Goal: Task Accomplishment & Management: Manage account settings

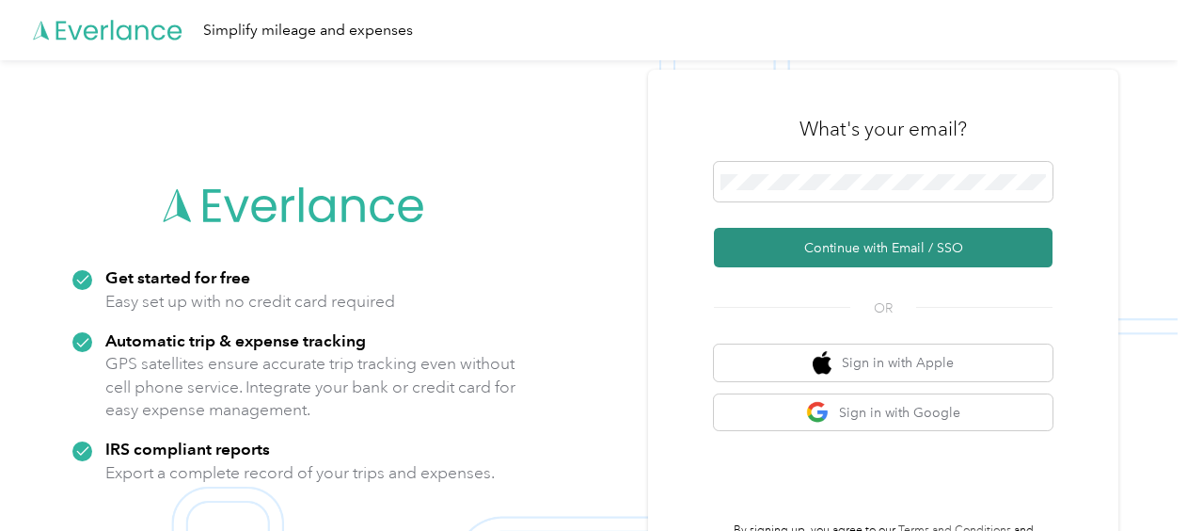
click at [842, 249] on button "Continue with Email / SSO" at bounding box center [883, 248] width 339 height 40
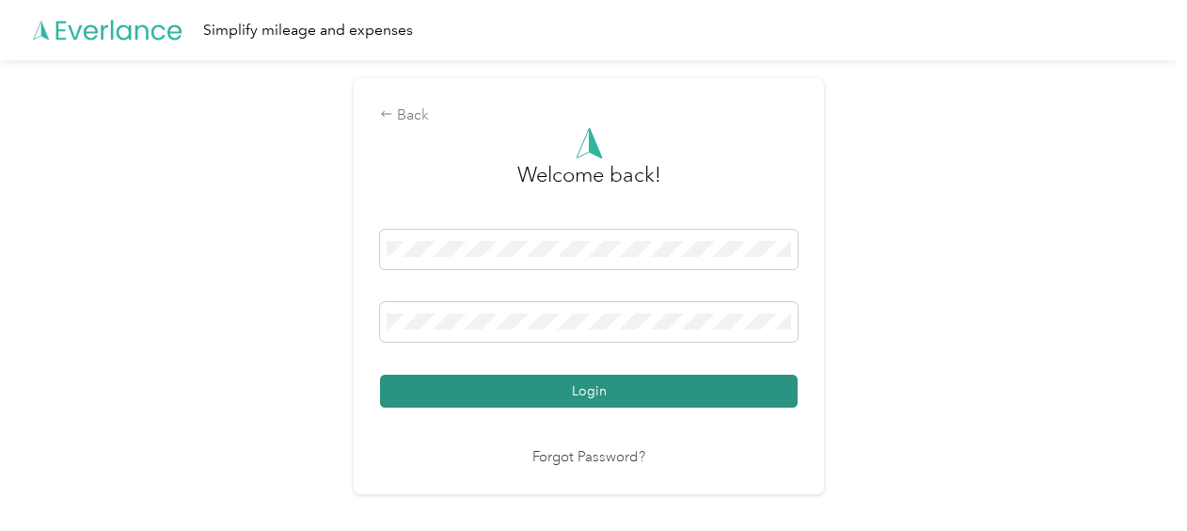
click at [594, 391] on button "Login" at bounding box center [589, 390] width 418 height 33
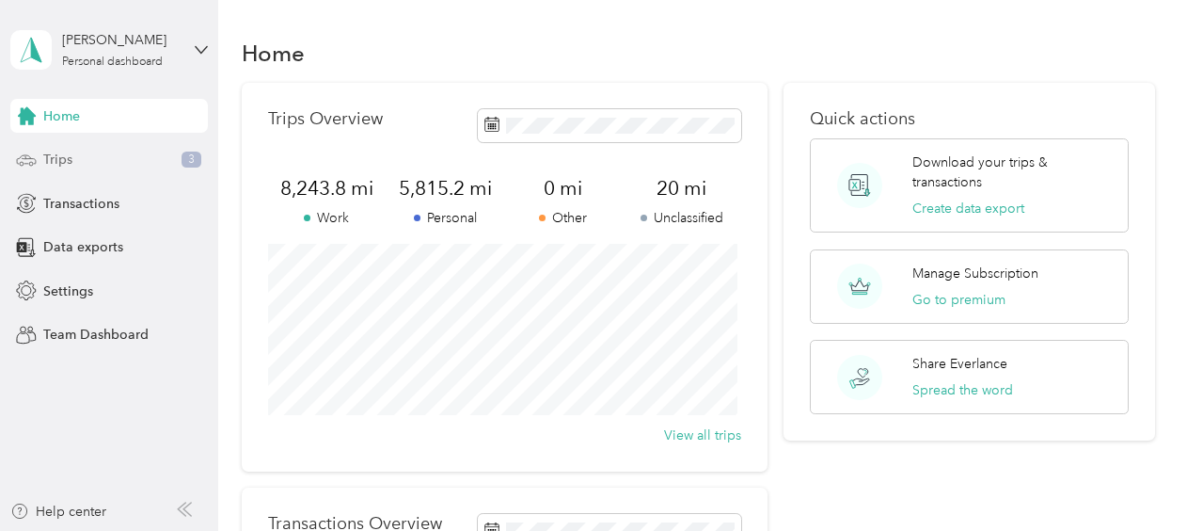
click at [64, 163] on span "Trips" at bounding box center [57, 160] width 29 height 20
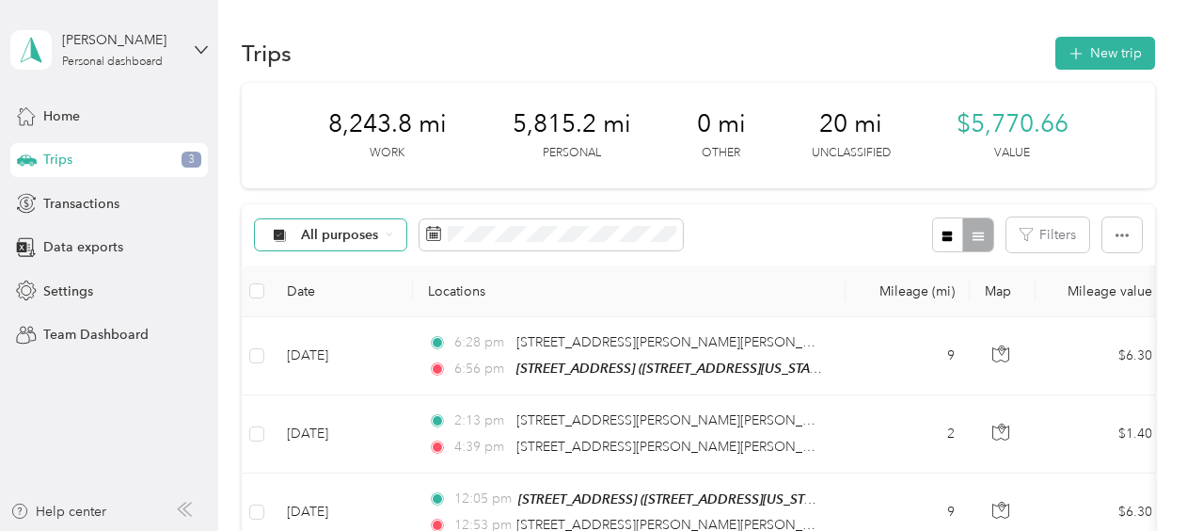
click at [387, 236] on icon at bounding box center [390, 234] width 8 height 8
click at [331, 301] on li "Unclassified" at bounding box center [330, 295] width 151 height 33
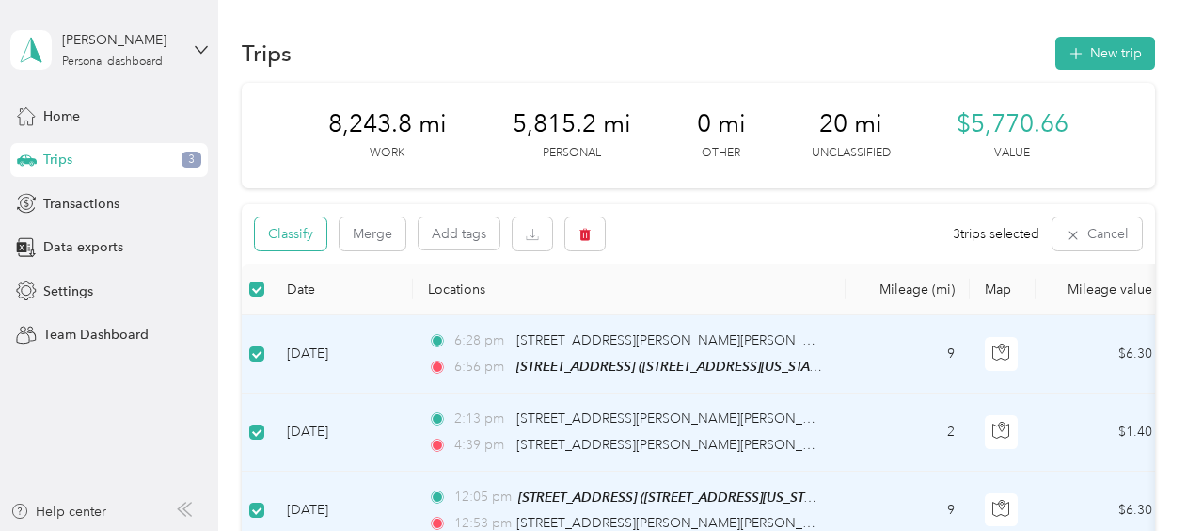
click at [318, 231] on button "Classify" at bounding box center [290, 233] width 71 height 33
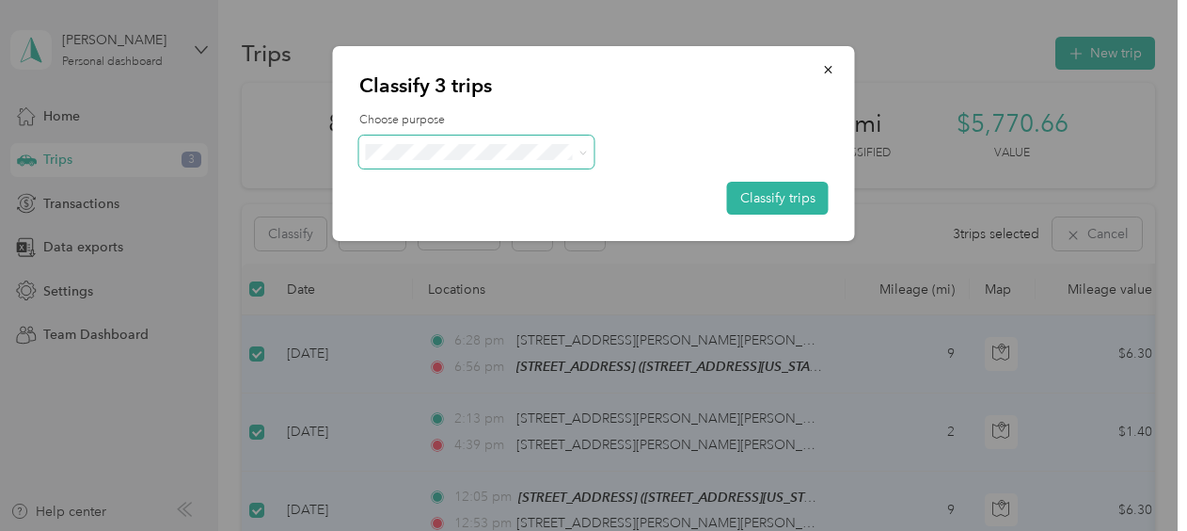
click at [575, 159] on span at bounding box center [579, 152] width 15 height 20
click at [579, 151] on icon at bounding box center [582, 153] width 8 height 8
click at [432, 216] on span "Personal" at bounding box center [492, 220] width 175 height 20
click at [753, 195] on button "Classify trips" at bounding box center [778, 198] width 102 height 33
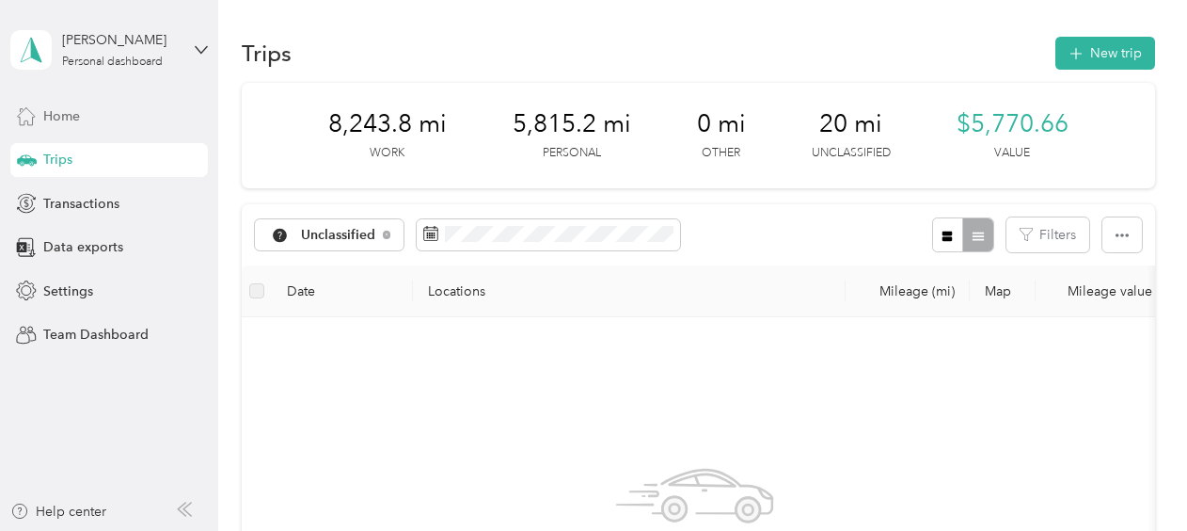
click at [61, 112] on span "Home" at bounding box center [61, 116] width 37 height 20
